Goal: Navigation & Orientation: Find specific page/section

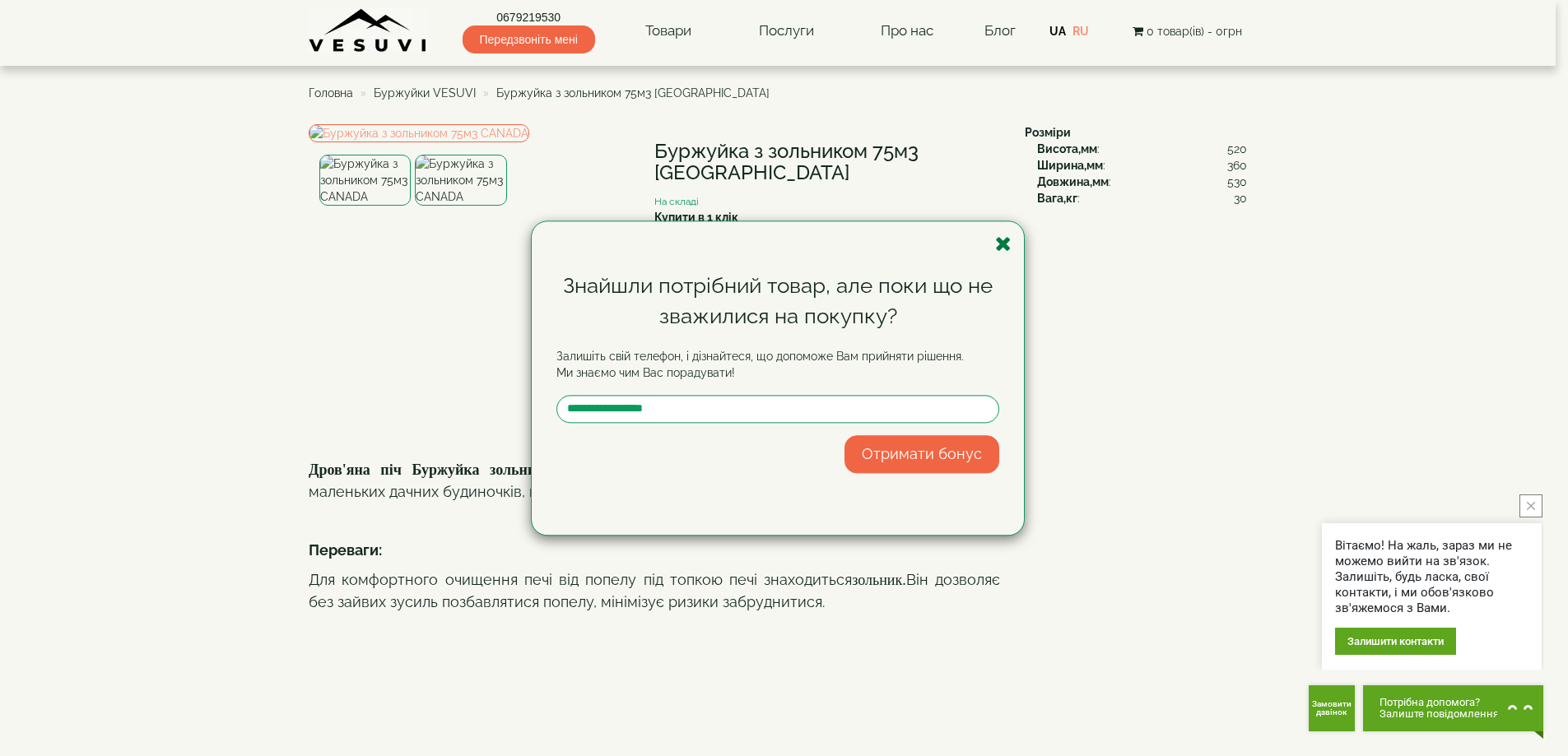
click at [1000, 249] on icon "button" at bounding box center [1003, 244] width 16 height 21
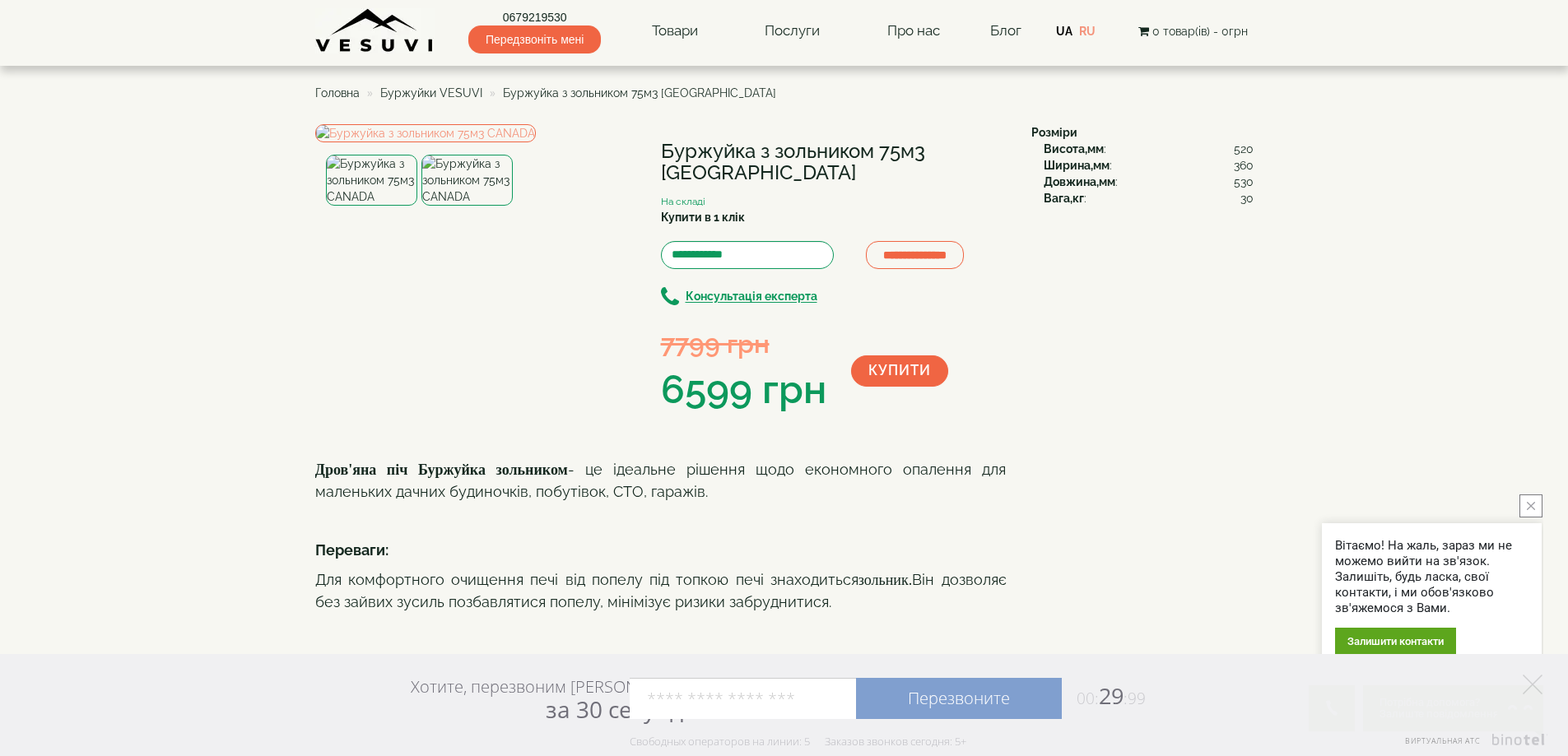
click at [372, 37] on img at bounding box center [374, 31] width 120 height 45
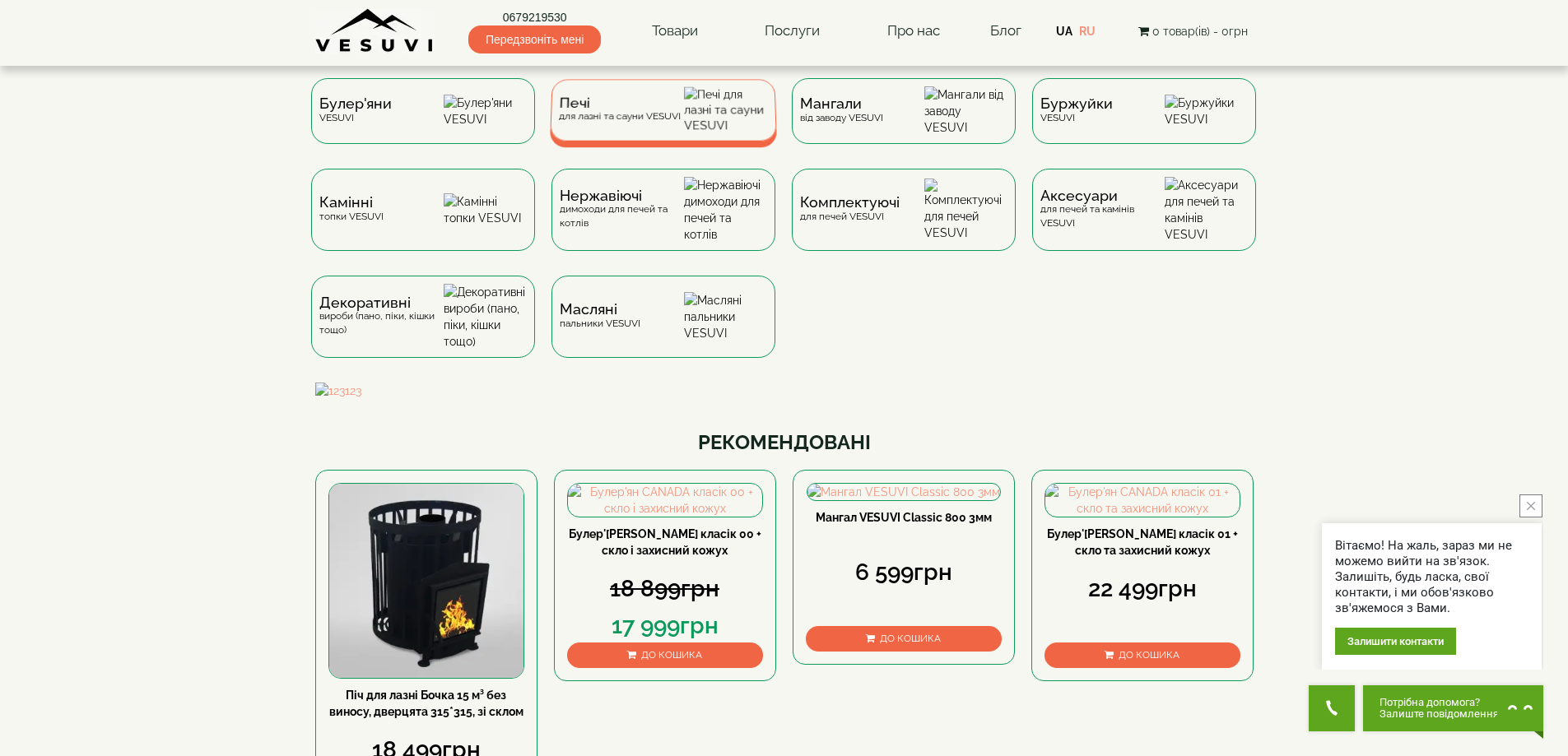
click at [591, 140] on div "Печі для лазні та сауни VESUVI" at bounding box center [663, 109] width 227 height 61
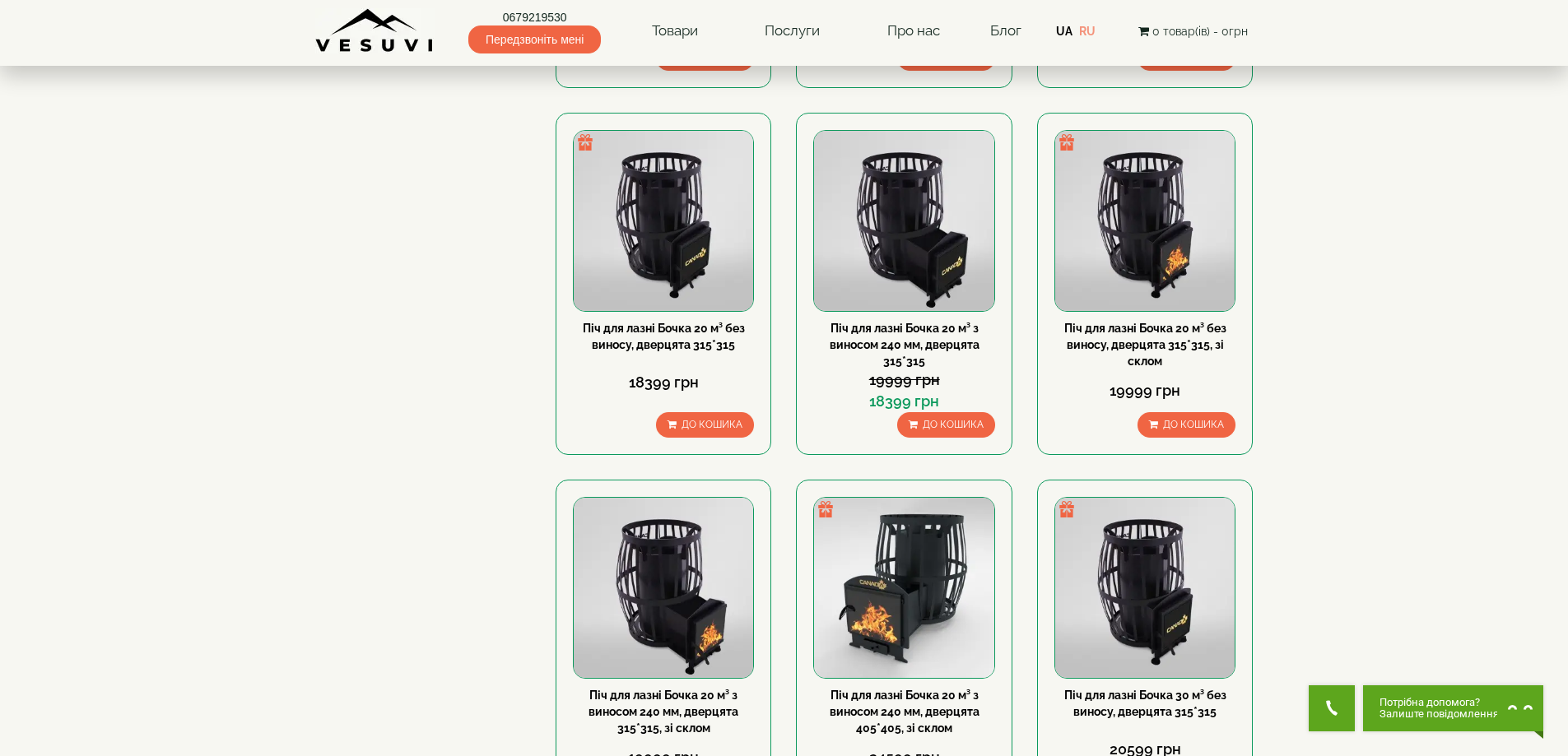
scroll to position [138, 0]
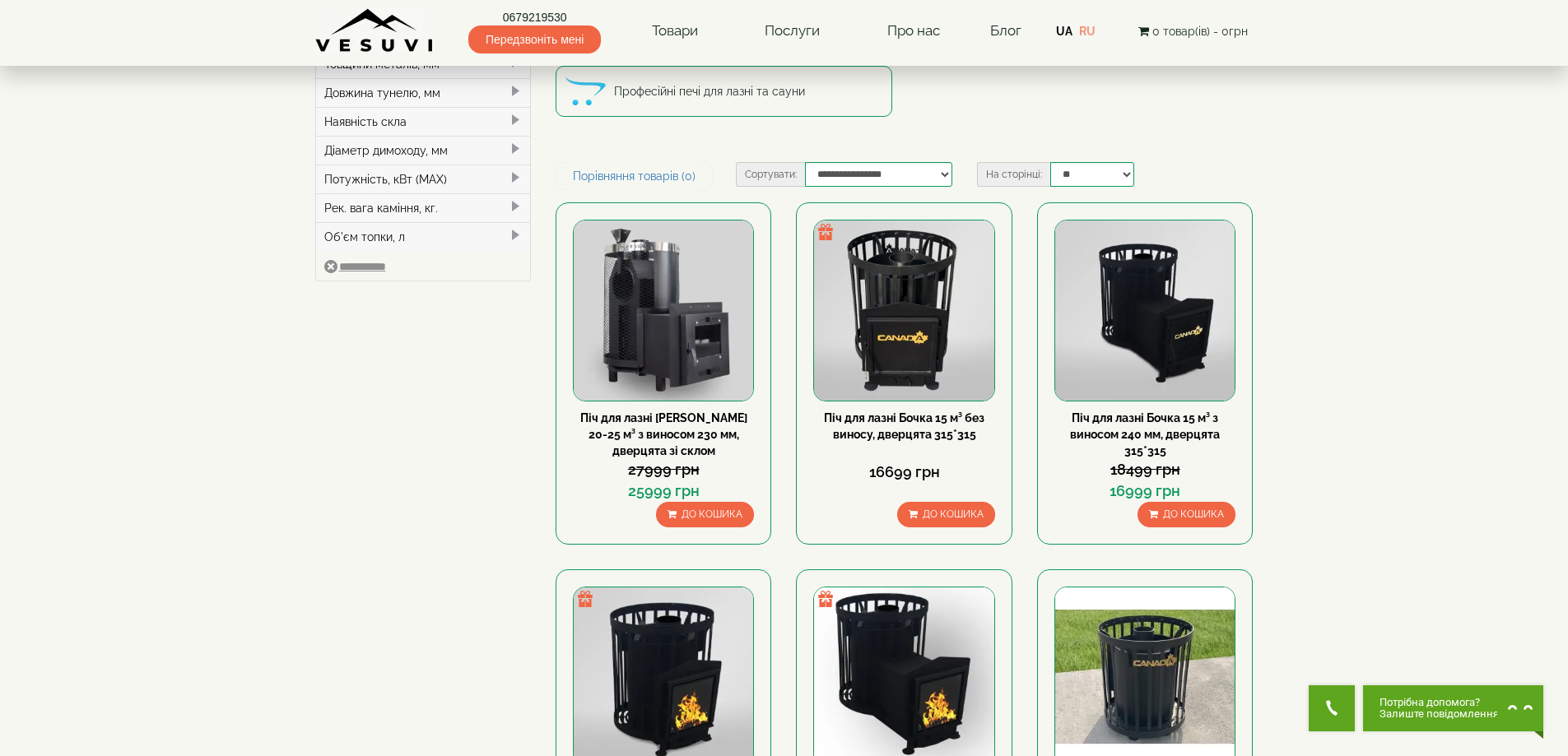
click at [377, 22] on img at bounding box center [374, 31] width 120 height 45
